Goal: Find specific page/section: Find specific page/section

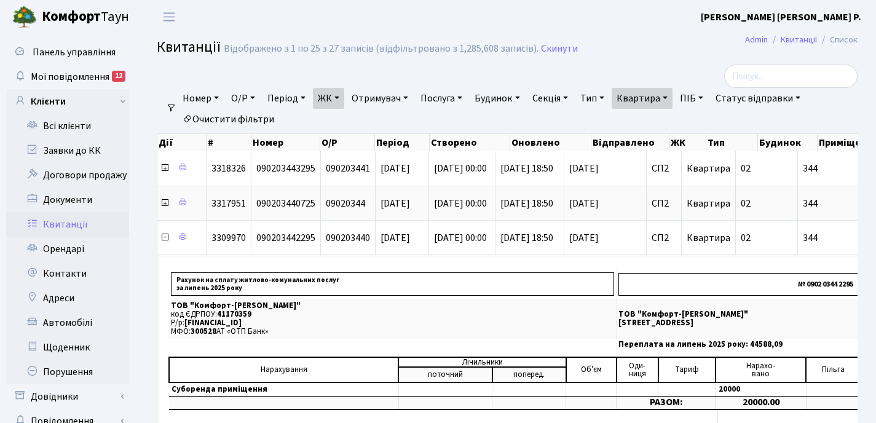
select select "25"
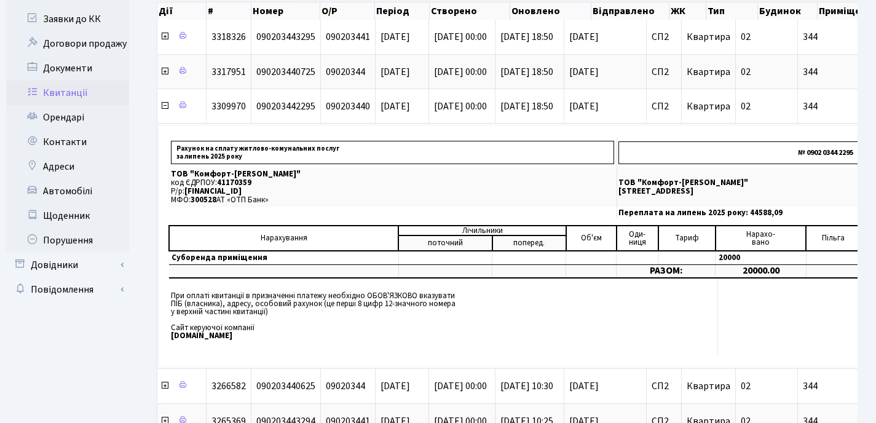
scroll to position [0, 417]
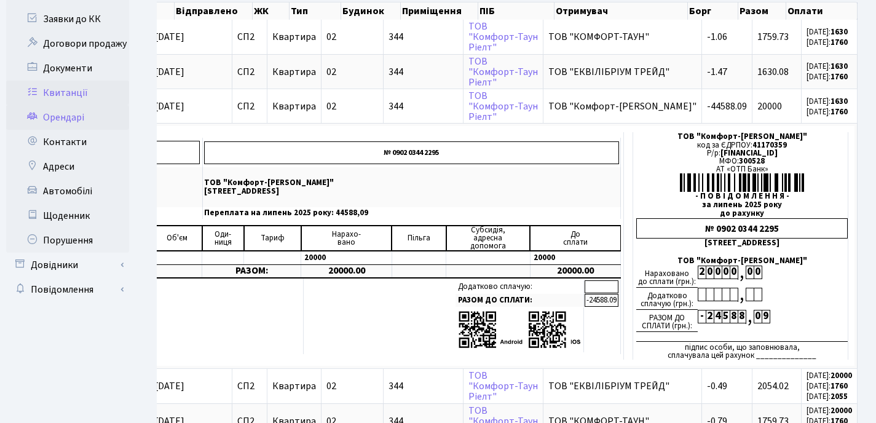
click at [50, 120] on link "Орендарі" at bounding box center [67, 117] width 123 height 25
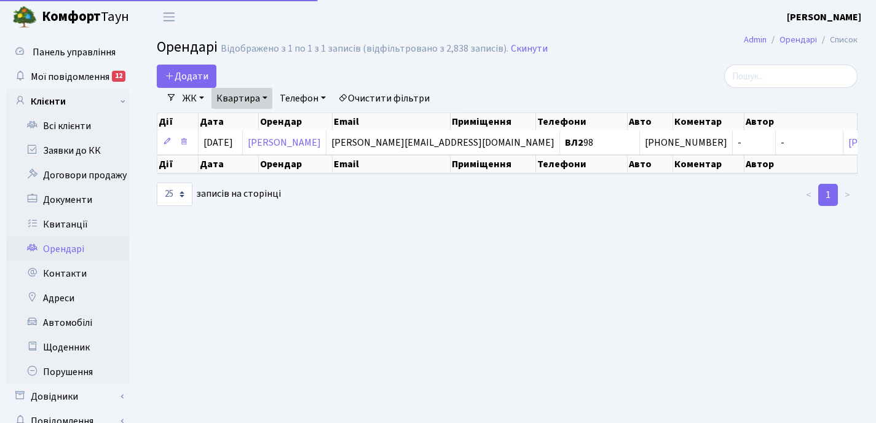
select select "25"
click at [265, 98] on link "Квартира" at bounding box center [241, 98] width 61 height 21
click at [259, 122] on input "98" at bounding box center [248, 122] width 72 height 23
click at [203, 95] on link "ЖК" at bounding box center [193, 98] width 31 height 21
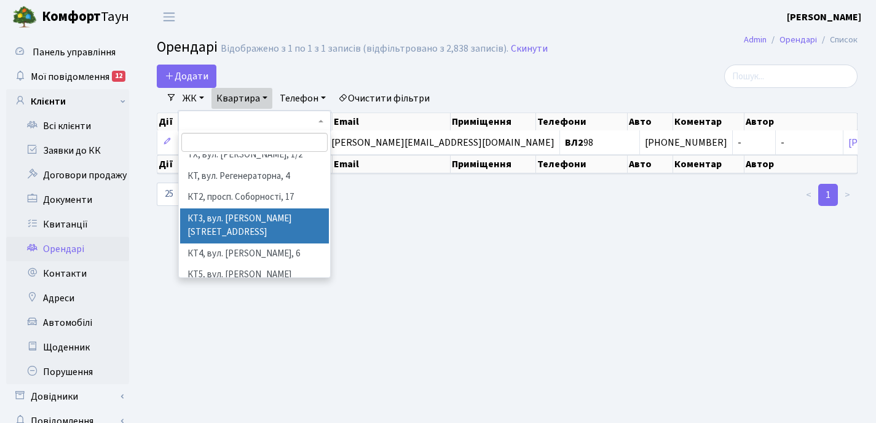
scroll to position [20, 0]
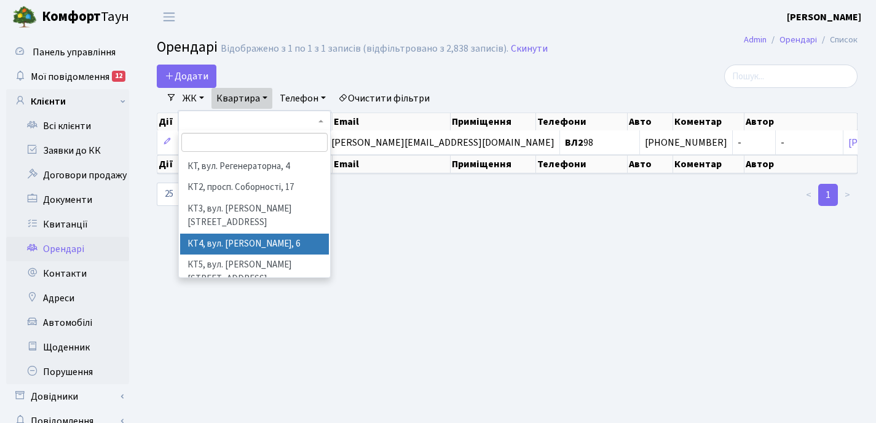
click at [232, 234] on li "КТ4, вул. [PERSON_NAME], 6" at bounding box center [254, 245] width 149 height 22
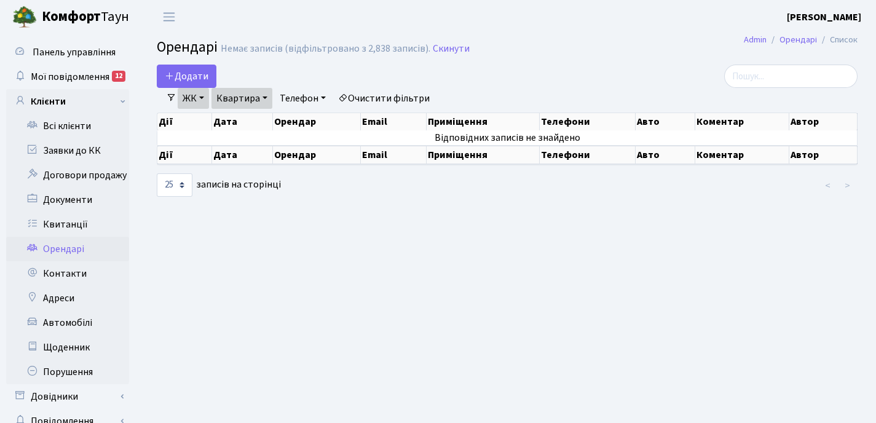
click at [270, 96] on link "Квартира" at bounding box center [241, 98] width 61 height 21
